Goal: Task Accomplishment & Management: Use online tool/utility

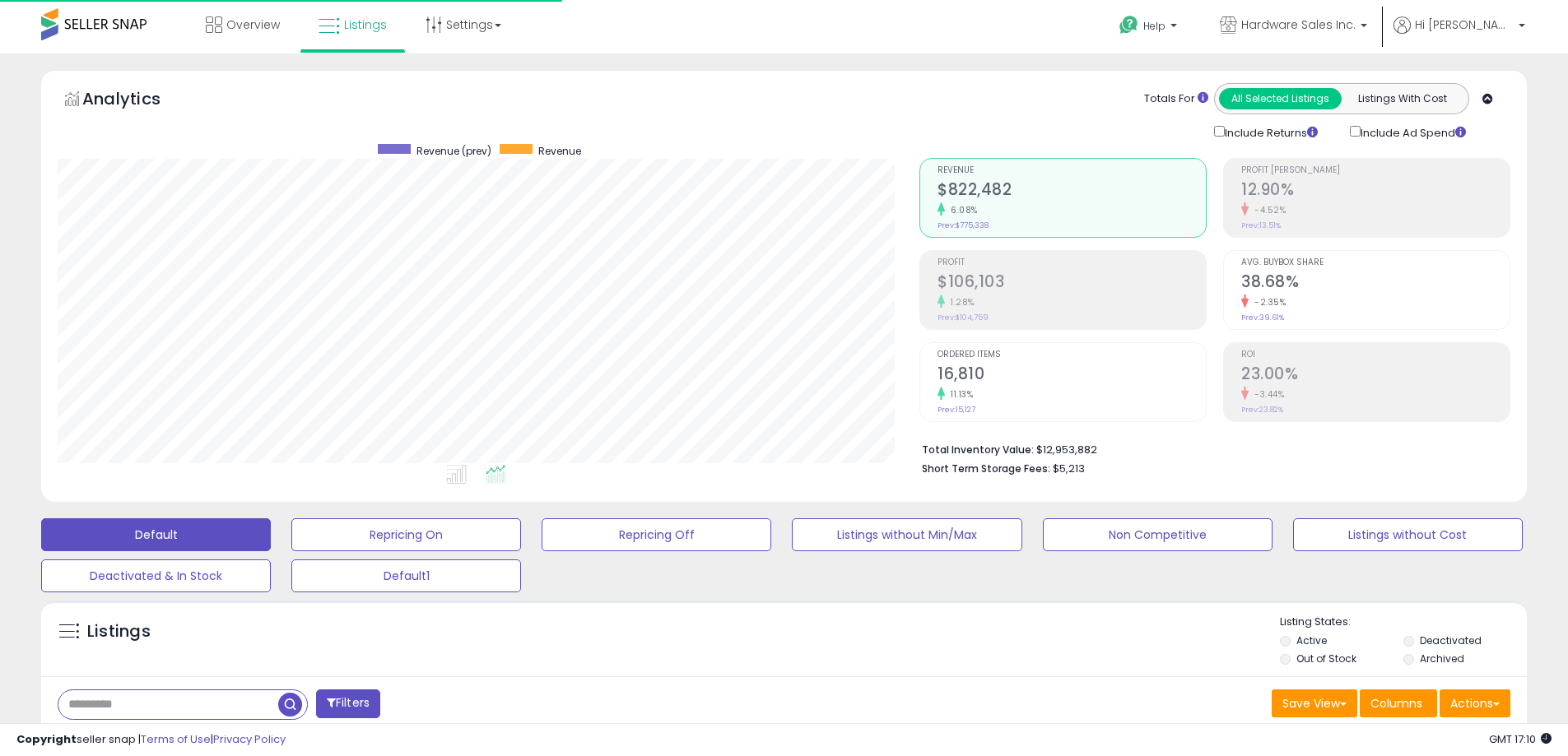
scroll to position [338, 862]
click at [1496, 699] on button "Actions" at bounding box center [1474, 704] width 71 height 28
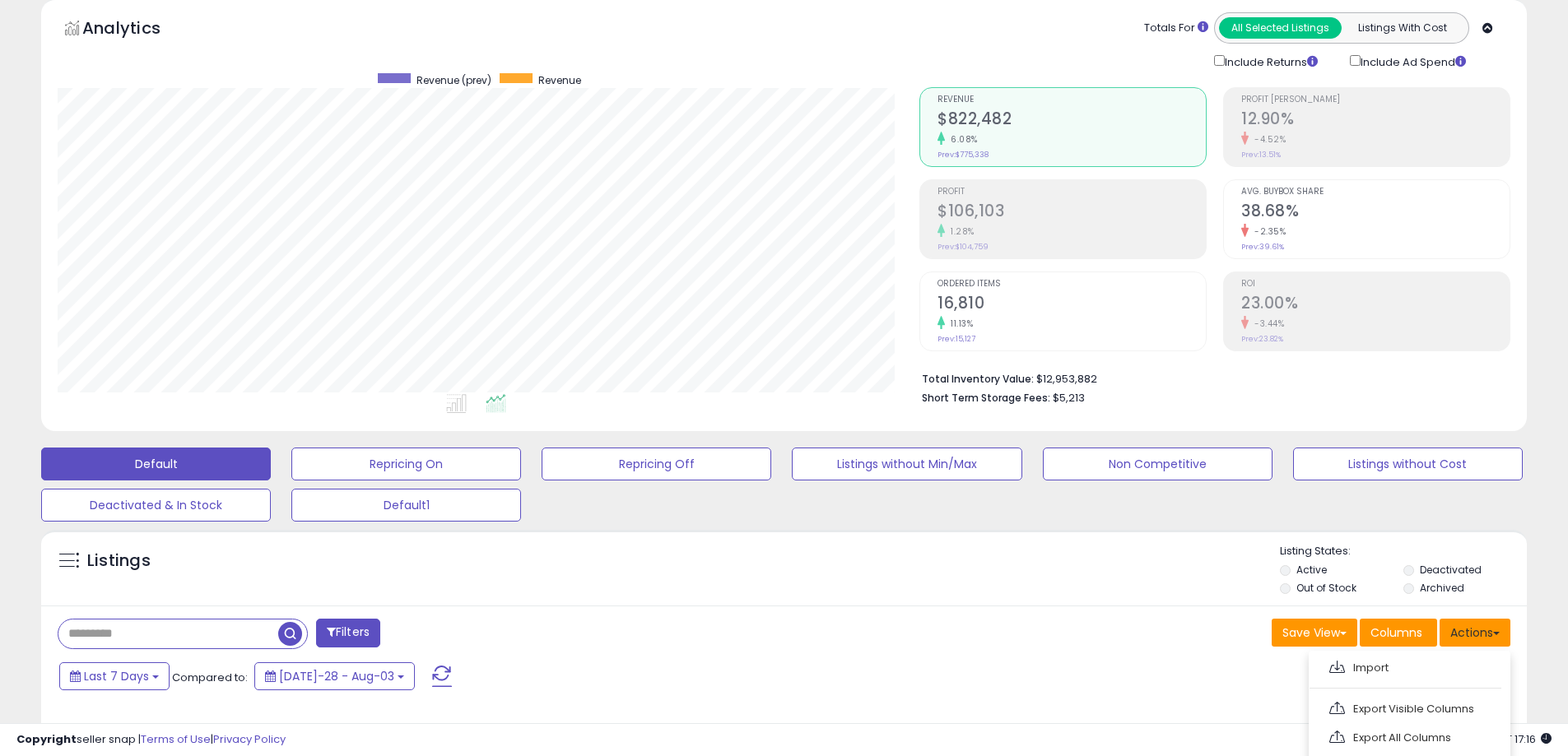
scroll to position [164, 0]
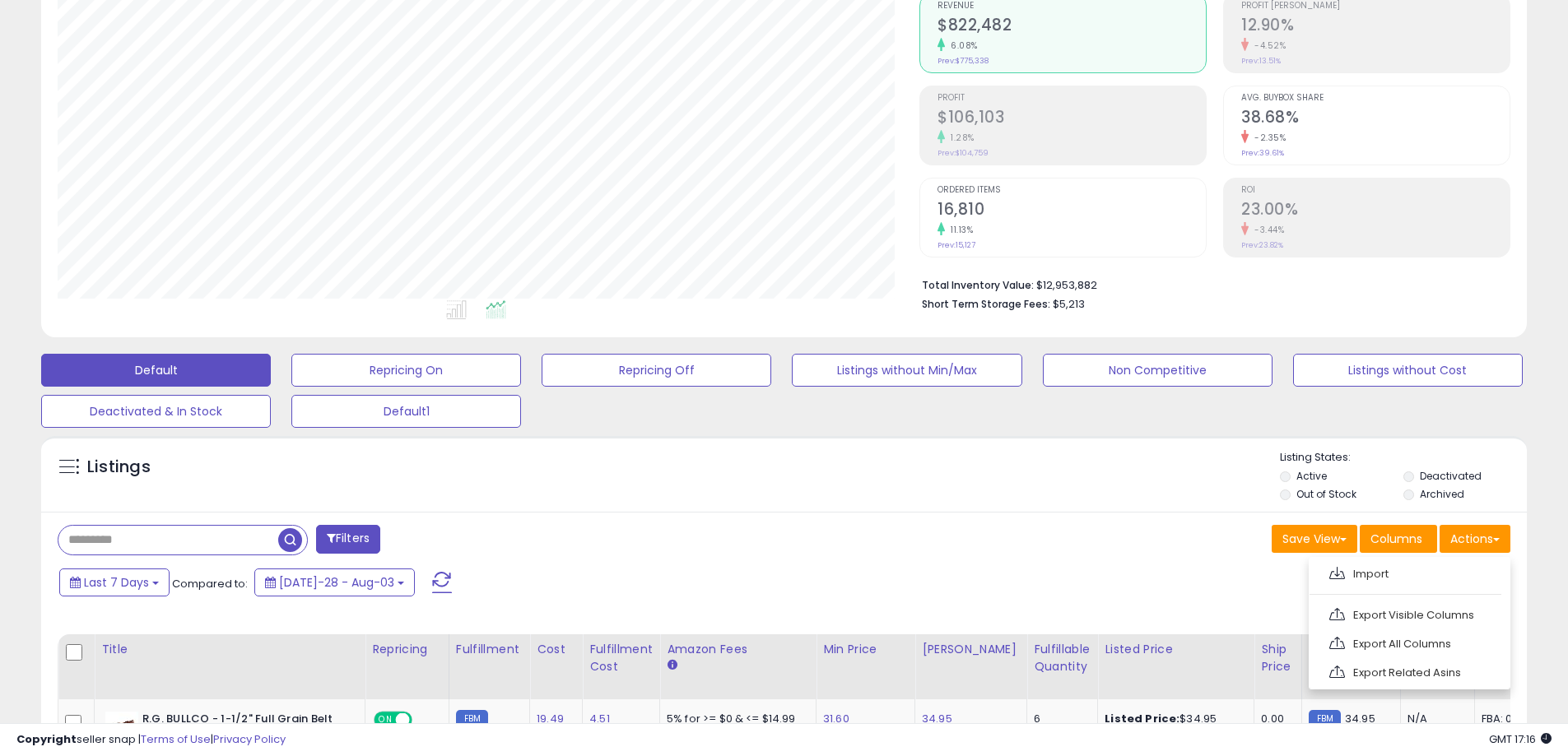
click at [1437, 475] on label "Deactivated" at bounding box center [1450, 475] width 61 height 14
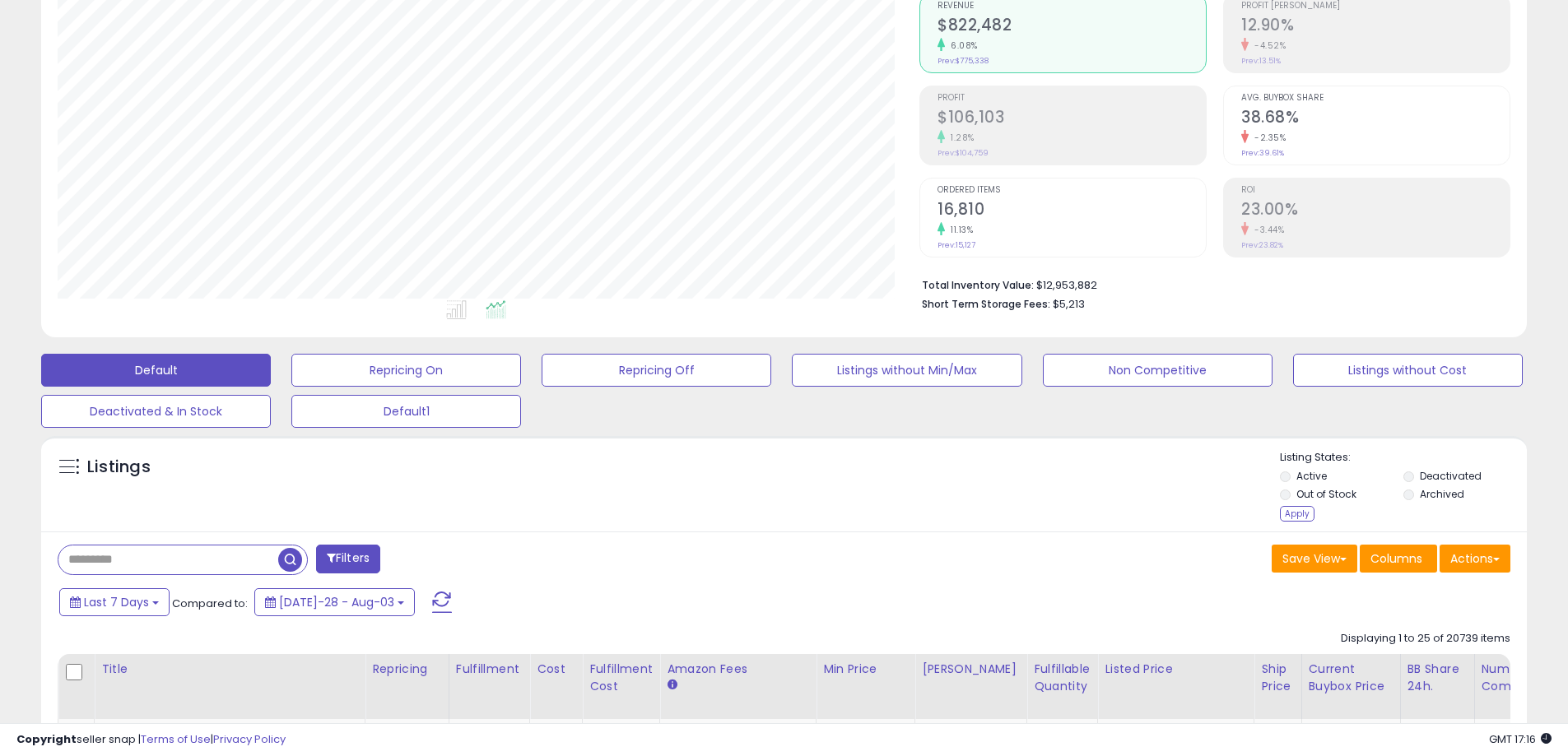
click at [1420, 494] on label "Archived" at bounding box center [1441, 494] width 44 height 14
click at [1492, 557] on button "Actions" at bounding box center [1474, 559] width 71 height 28
click at [1396, 663] on link "Export All Columns" at bounding box center [1407, 664] width 180 height 26
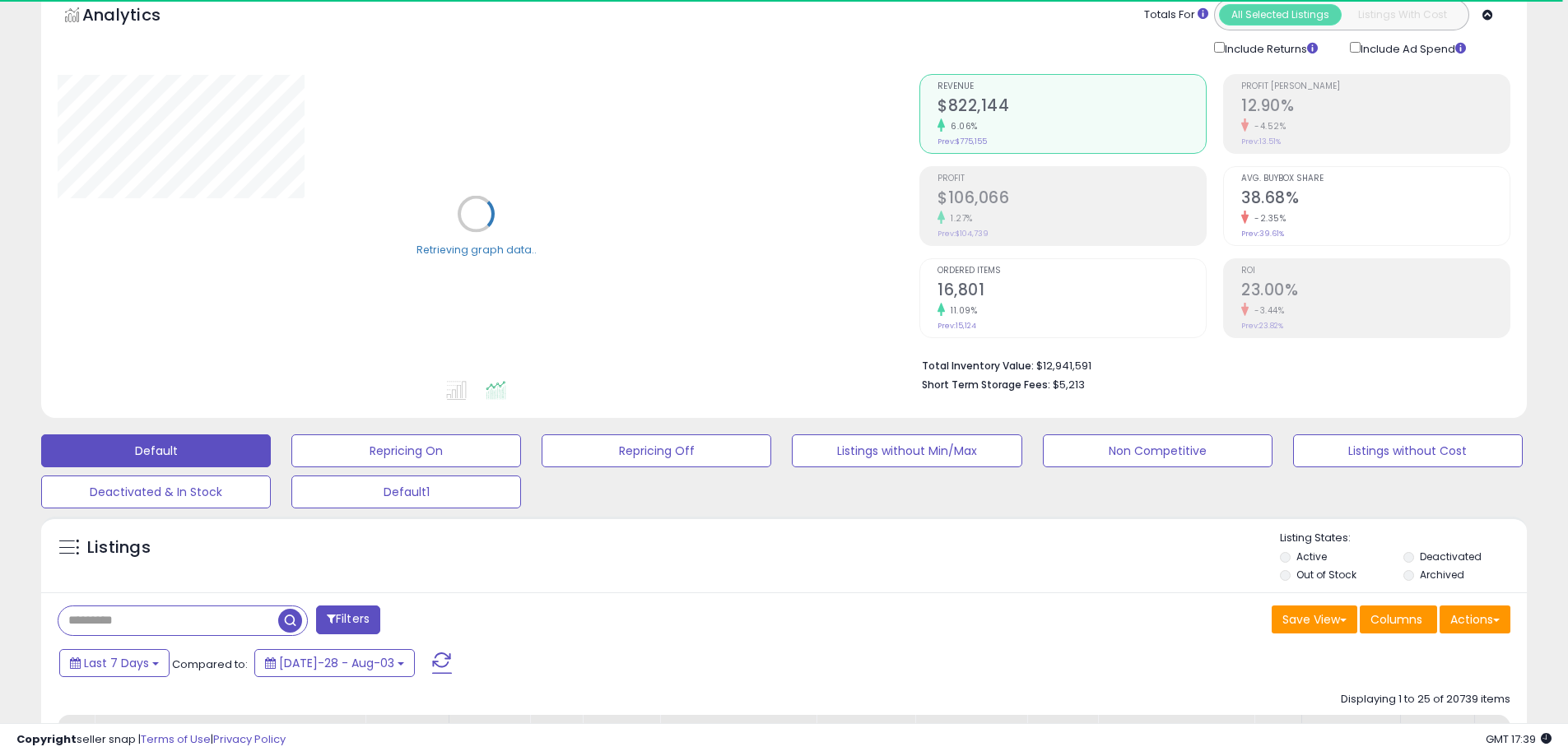
scroll to position [164, 0]
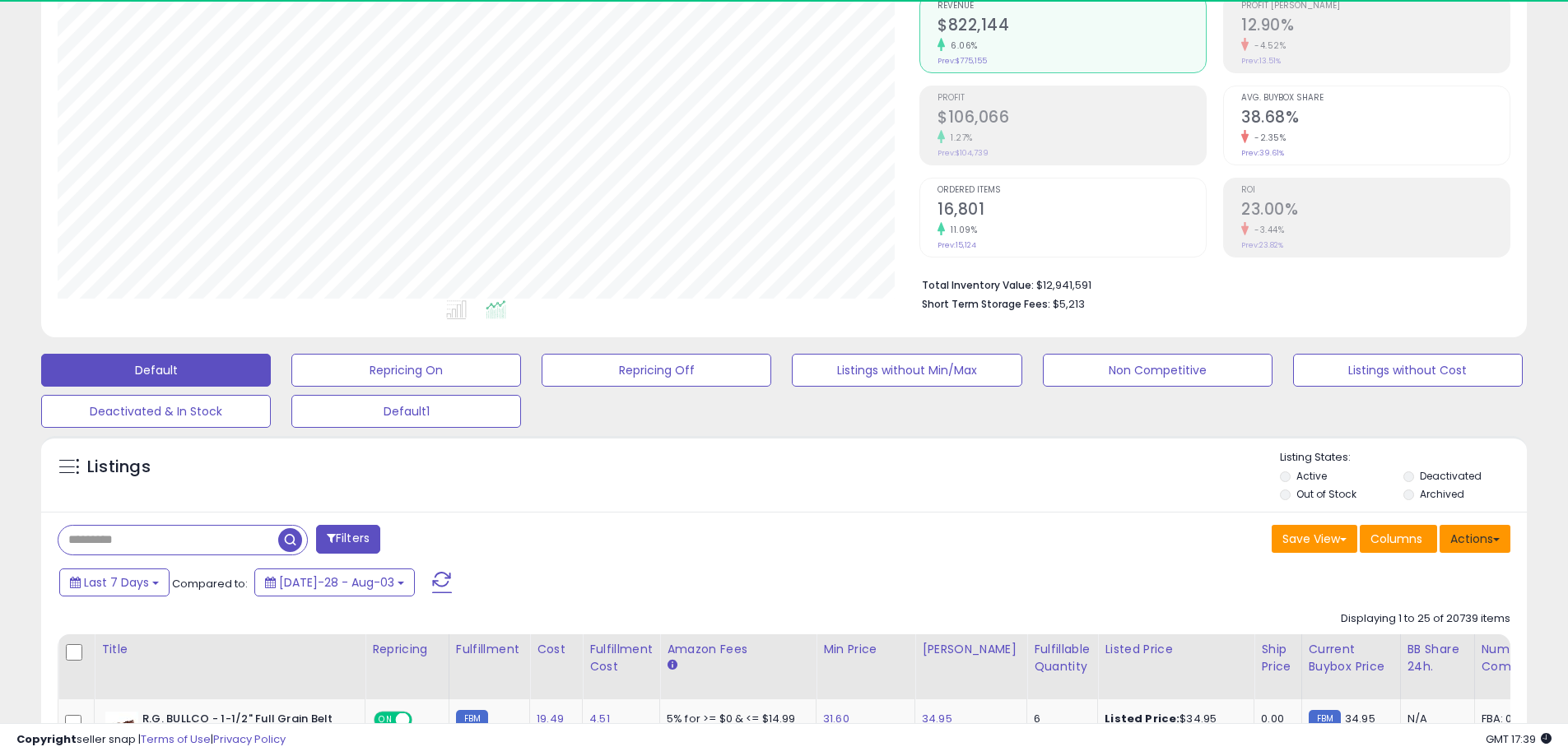
click at [1496, 542] on button "Actions" at bounding box center [1474, 539] width 71 height 28
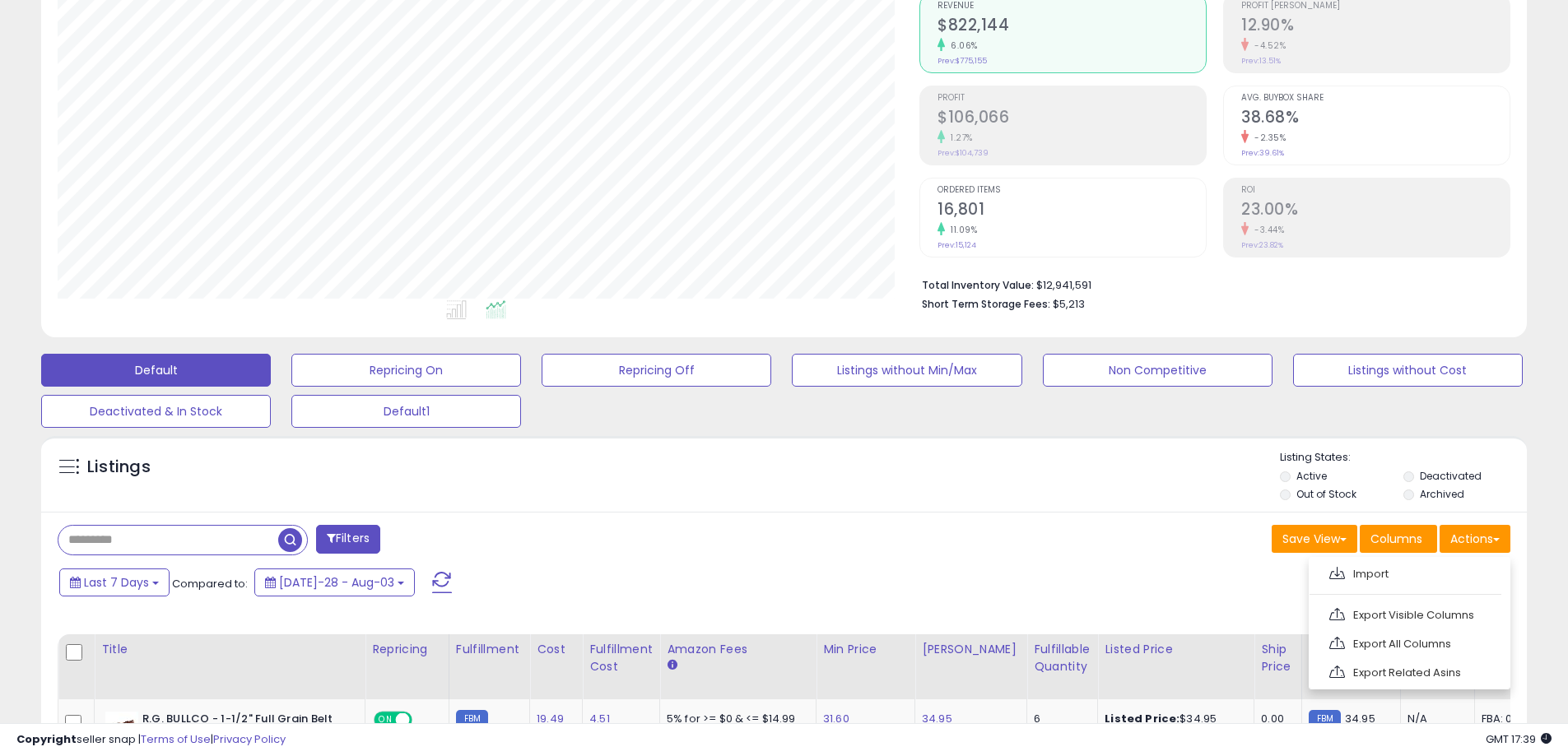
click at [1428, 579] on link "Import" at bounding box center [1407, 574] width 180 height 26
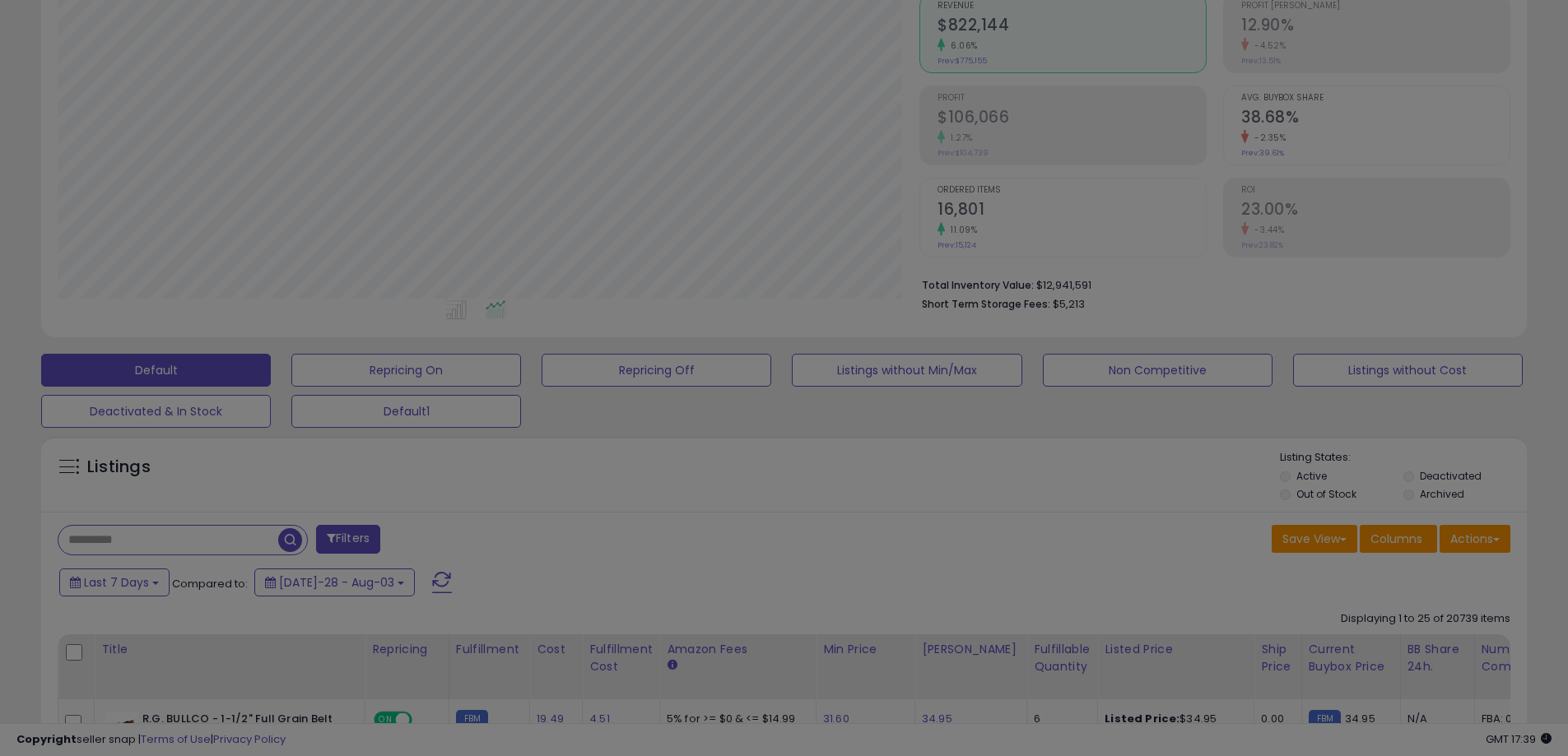
scroll to position [338, 869]
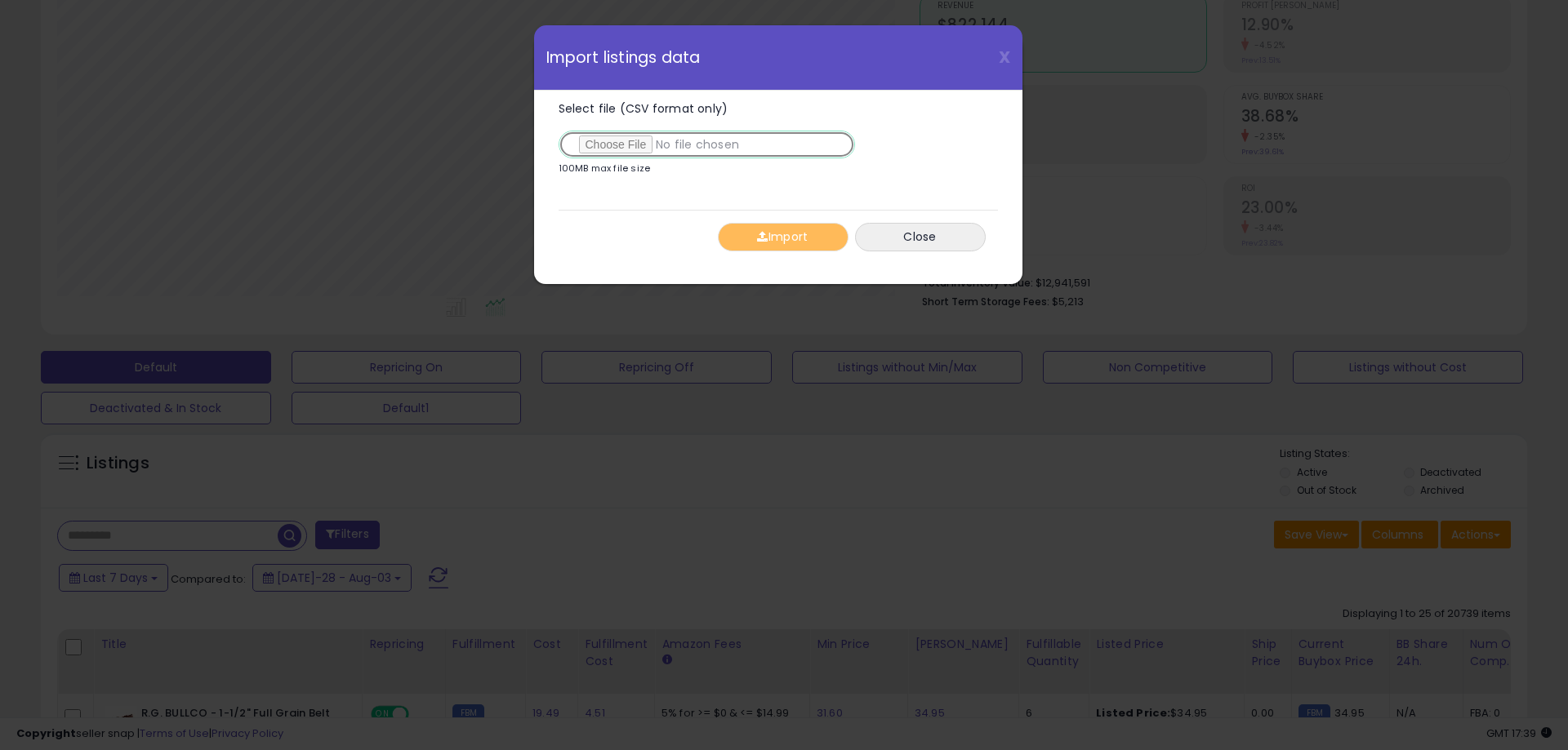
click at [626, 145] on input "Select file (CSV format only)" at bounding box center [708, 145] width 297 height 27
click at [794, 234] on button "Import" at bounding box center [783, 237] width 131 height 28
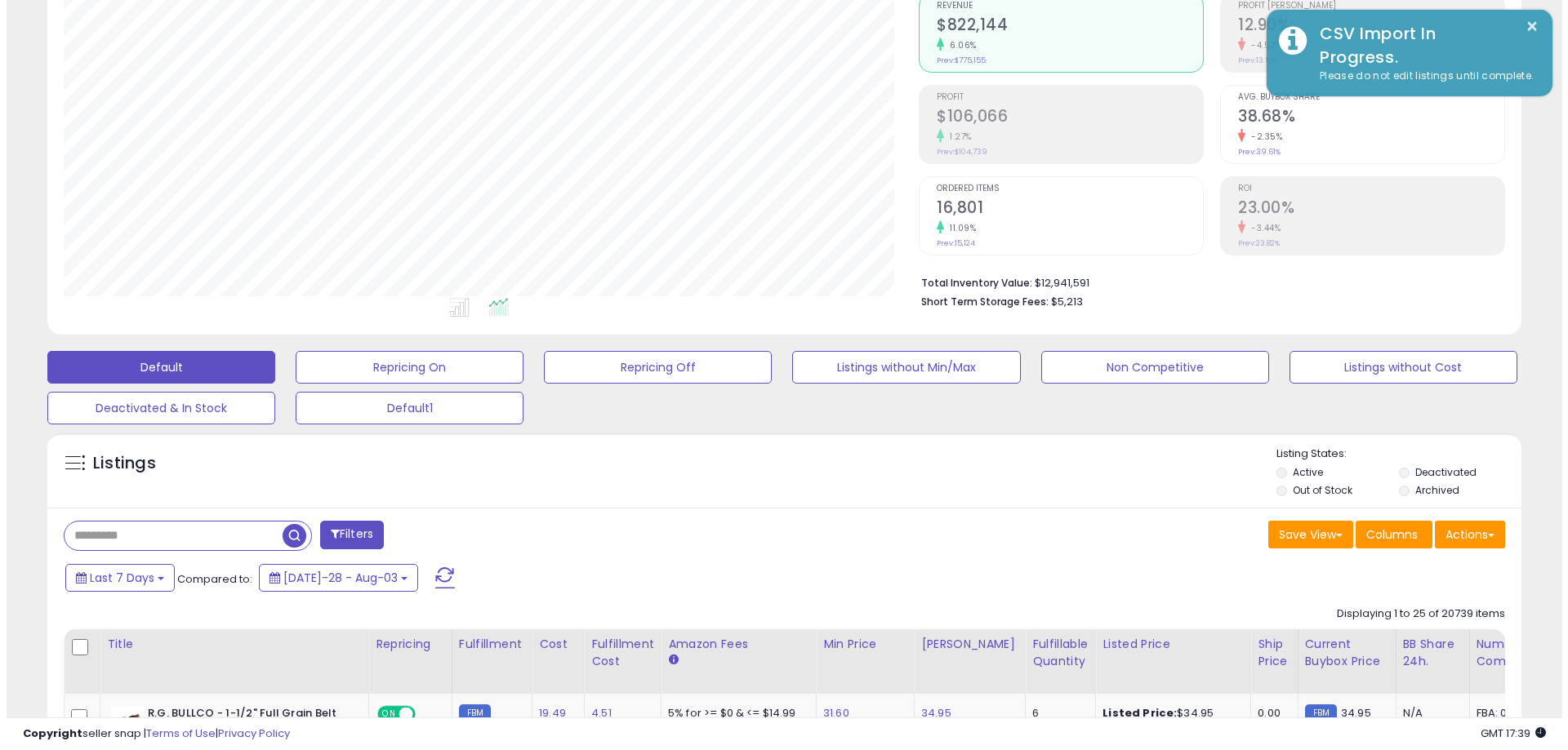
scroll to position [816137, 815954]
click at [1480, 535] on button "Actions" at bounding box center [1463, 534] width 70 height 27
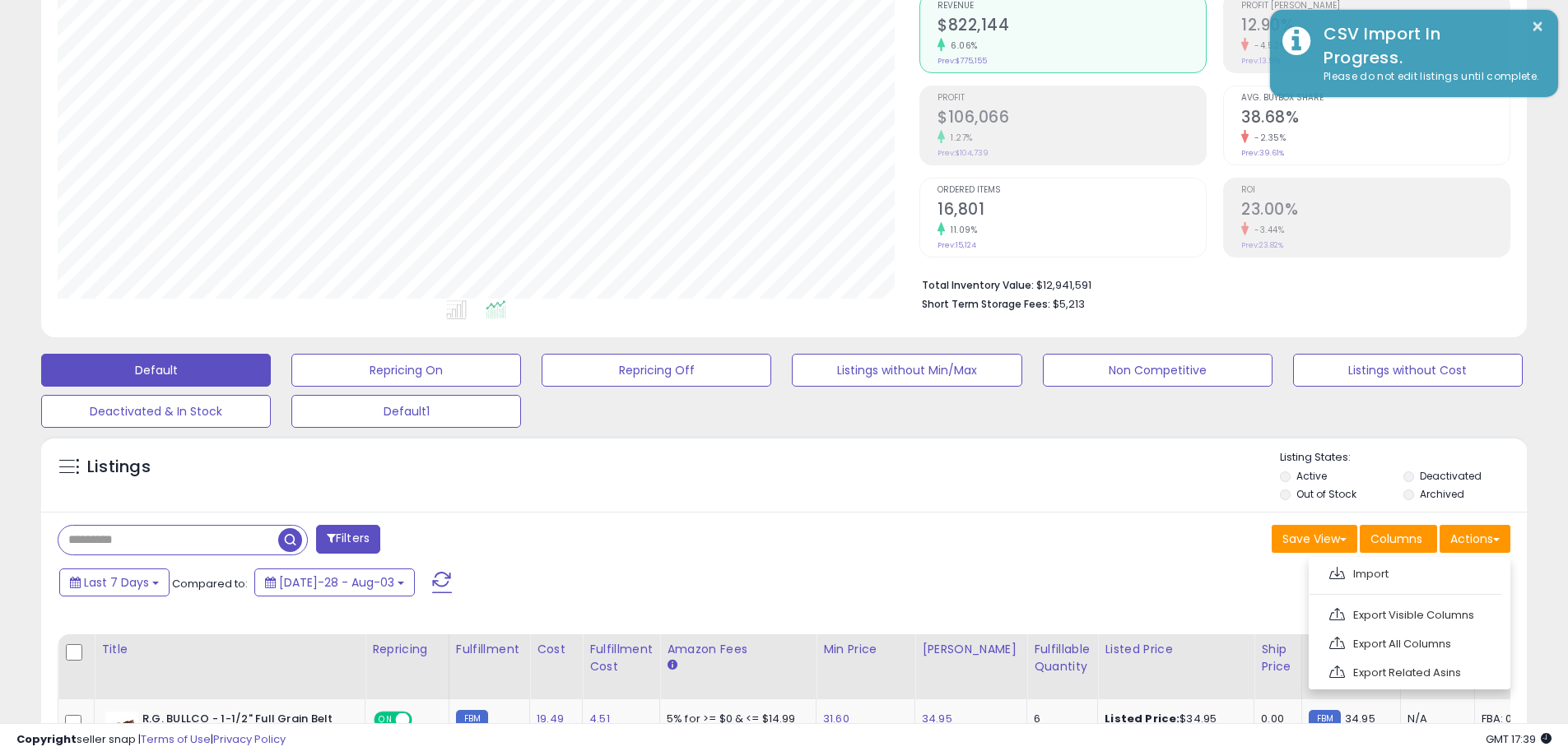
click at [1433, 587] on ul "Import Export Visible Columns Export All Columns Export Related Asins" at bounding box center [1409, 623] width 202 height 132
click at [1478, 539] on button "Actions" at bounding box center [1474, 539] width 71 height 28
click at [1427, 567] on link "Import" at bounding box center [1407, 574] width 180 height 26
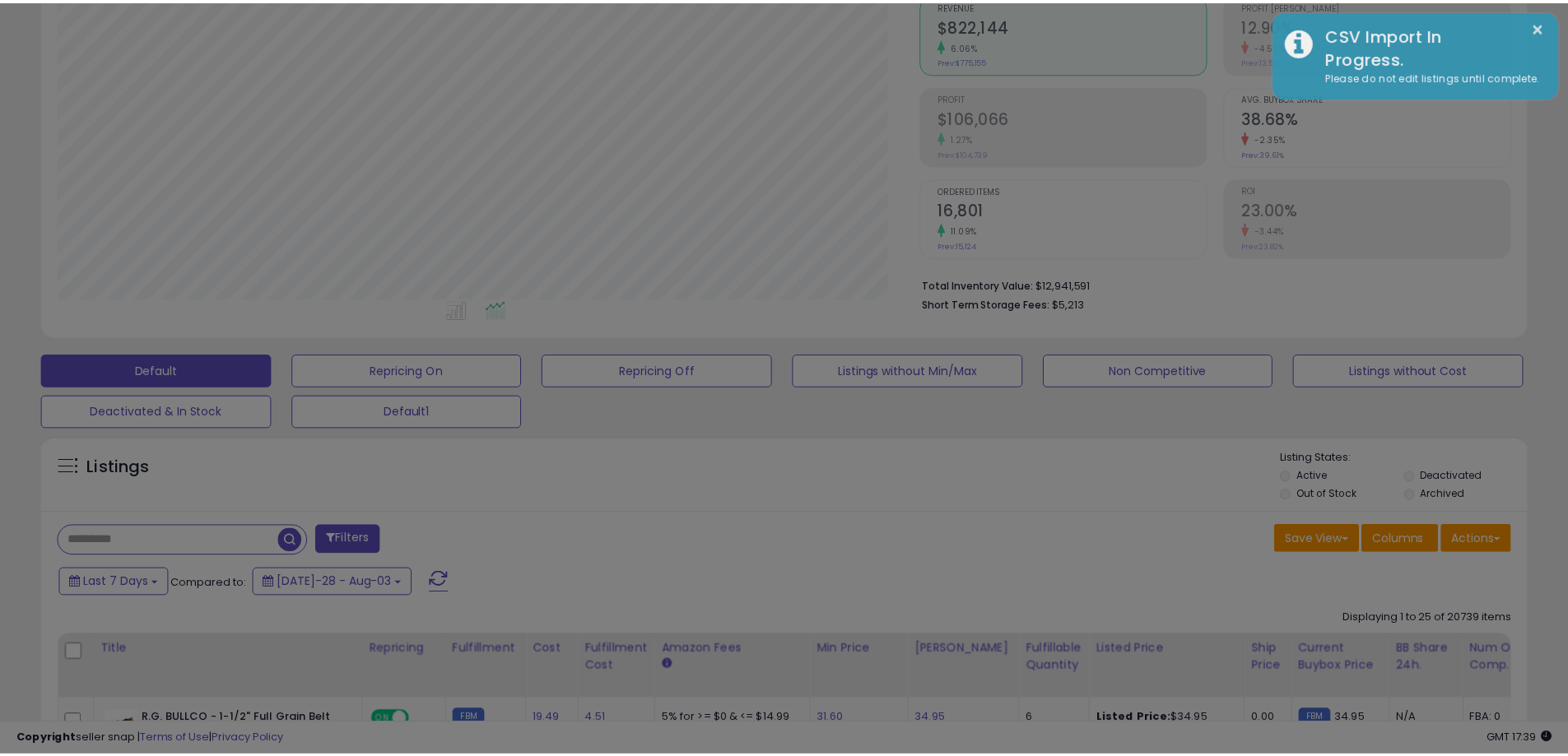
scroll to position [338, 869]
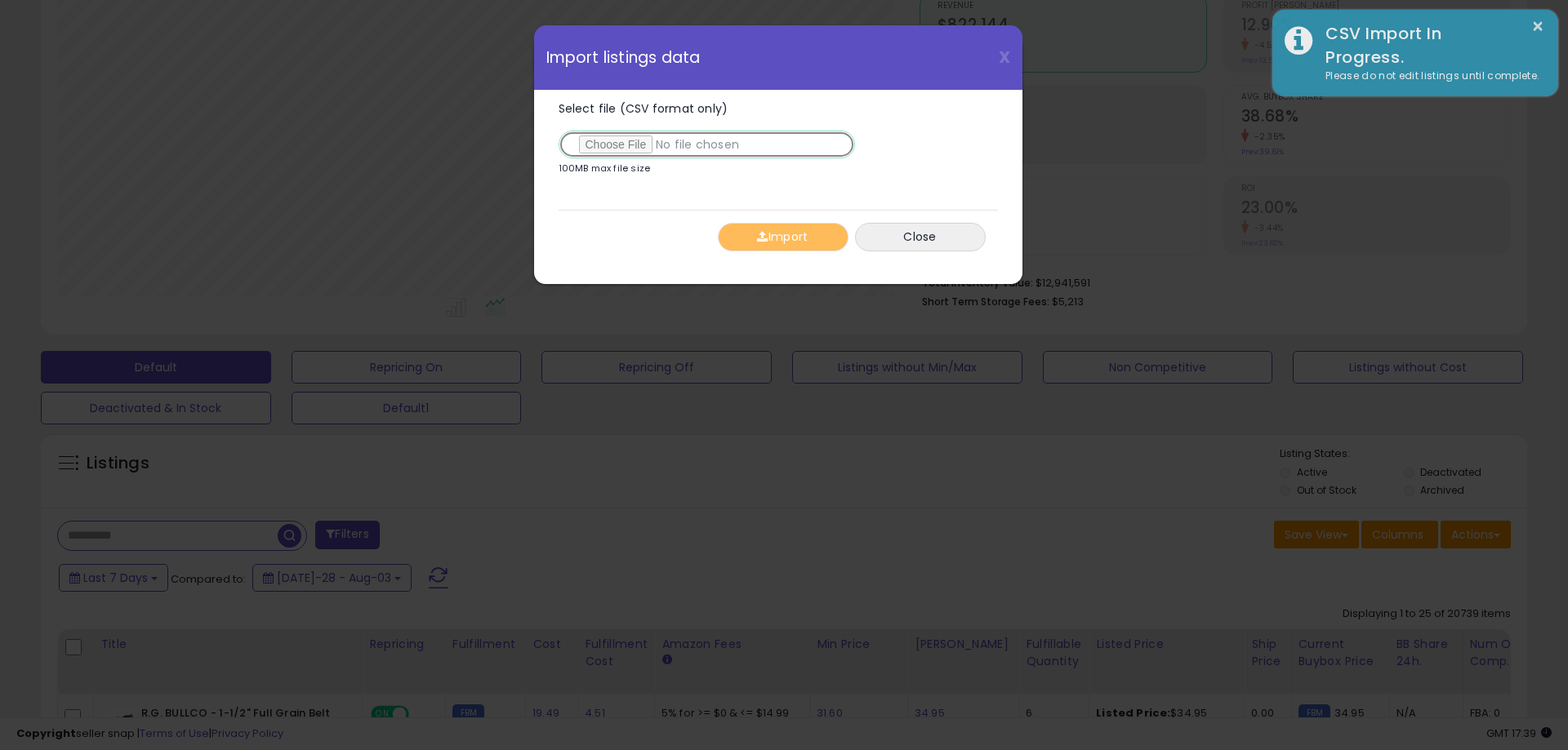
click at [621, 145] on input "Select file (CSV format only)" at bounding box center [708, 145] width 297 height 27
type input "**********"
click at [780, 231] on button "Import" at bounding box center [783, 237] width 131 height 28
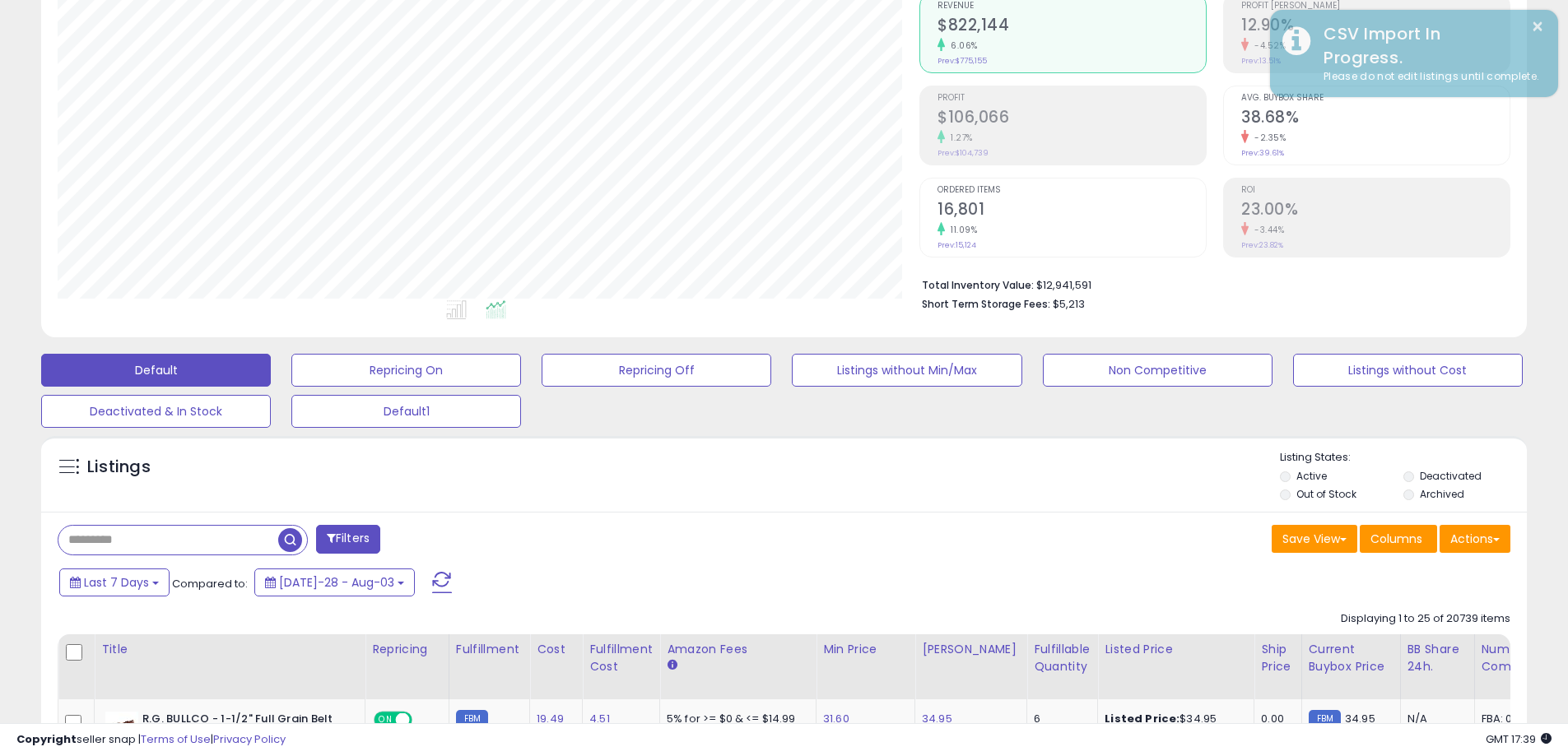
scroll to position [822667, 822160]
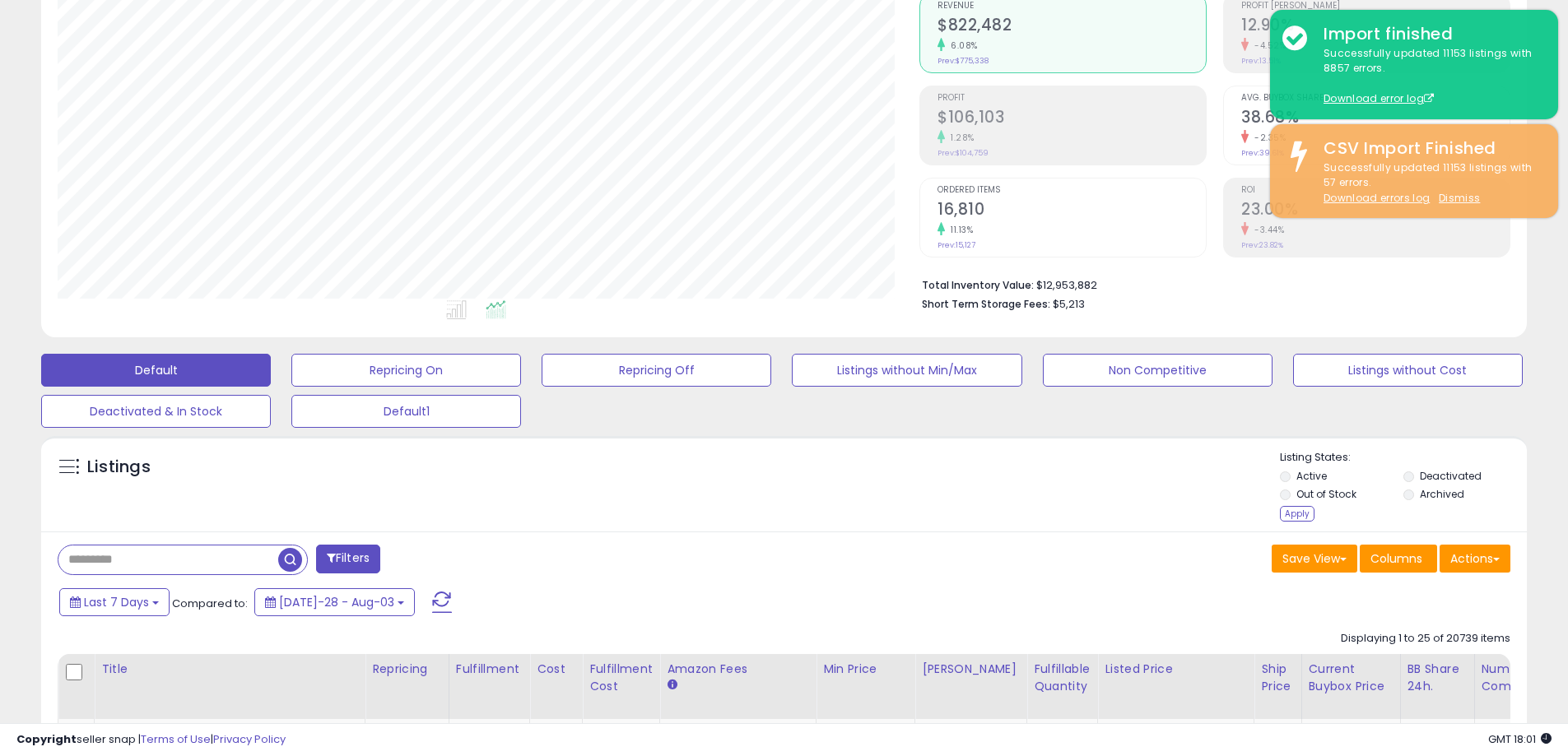
scroll to position [338, 862]
